Goal: Task Accomplishment & Management: Use online tool/utility

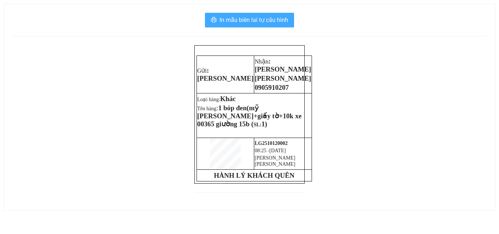
click at [216, 18] on icon "printer" at bounding box center [214, 20] width 6 height 6
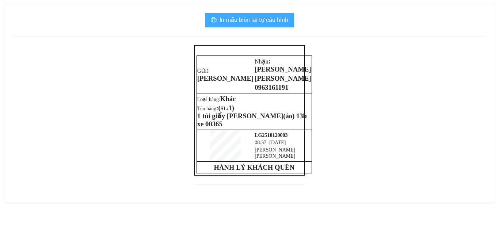
click at [221, 18] on span "In mẫu biên lai tự cấu hình" at bounding box center [253, 19] width 69 height 9
